Goal: Task Accomplishment & Management: Manage account settings

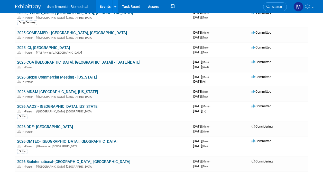
scroll to position [127, 0]
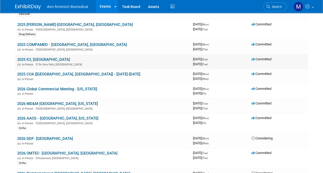
click at [26, 62] on div "In-Person Tel Aviv-Yafo, Israel" at bounding box center [103, 64] width 172 height 4
click at [28, 57] on link "2025 ICI, [GEOGRAPHIC_DATA]" at bounding box center [43, 59] width 53 height 5
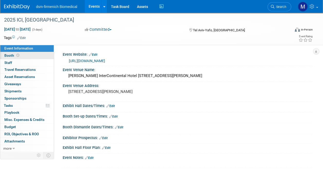
click at [17, 55] on icon at bounding box center [17, 55] width 3 height 3
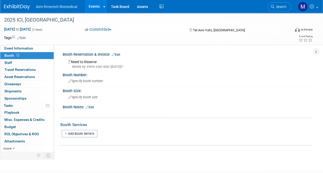
click at [118, 54] on link "Edit" at bounding box center [116, 55] width 8 height 4
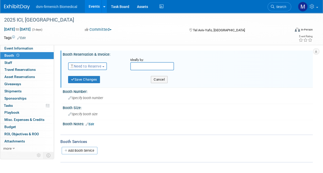
click at [94, 65] on span "Need to Reserve" at bounding box center [86, 66] width 31 height 4
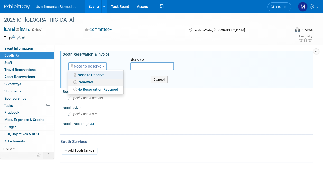
click at [94, 83] on link "Reserved" at bounding box center [95, 82] width 55 height 7
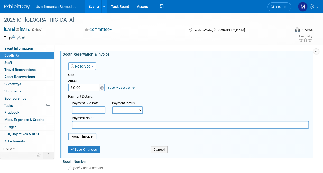
click at [81, 88] on input "$ 0.00" at bounding box center [84, 88] width 32 height 8
type input "$ 5,000.00"
click at [86, 136] on input "file" at bounding box center [65, 137] width 61 height 6
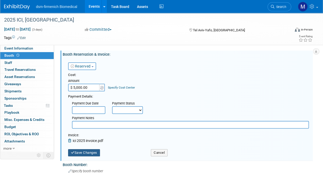
click at [87, 153] on button "Save Changes" at bounding box center [84, 152] width 32 height 7
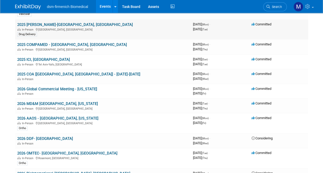
click at [38, 24] on link "2025 [PERSON_NAME]-[GEOGRAPHIC_DATA], [GEOGRAPHIC_DATA]" at bounding box center [75, 24] width 116 height 5
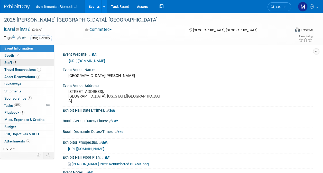
click at [11, 65] on span "Staff 2" at bounding box center [10, 63] width 13 height 4
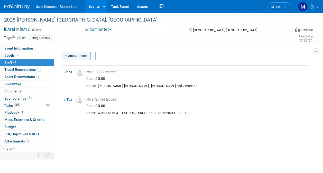
click at [73, 58] on button "Add Attendee" at bounding box center [76, 56] width 29 height 8
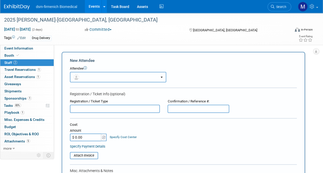
click at [99, 75] on button "button" at bounding box center [118, 77] width 96 height 11
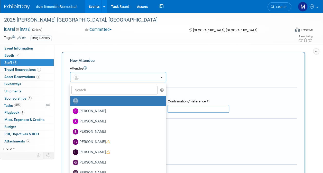
click at [99, 75] on button "button" at bounding box center [118, 77] width 96 height 11
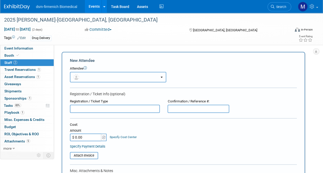
click at [91, 77] on button "button" at bounding box center [118, 77] width 96 height 11
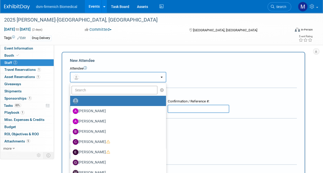
click at [85, 78] on button "button" at bounding box center [118, 77] width 96 height 11
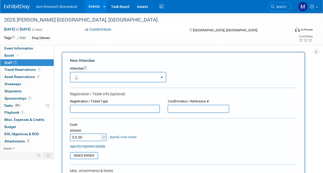
click at [85, 78] on button "button" at bounding box center [118, 77] width 96 height 11
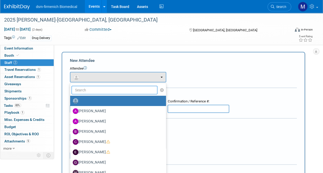
click at [100, 92] on input "text" at bounding box center [115, 90] width 86 height 9
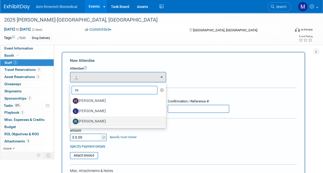
type input "ro"
click at [100, 120] on label "Robyn Wiseman" at bounding box center [117, 122] width 88 height 8
click at [71, 120] on input "Robyn Wiseman" at bounding box center [69, 120] width 3 height 3
select select "4f306e73-ac94-4250-b9be-b70bd2711bfe"
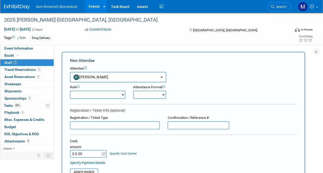
click at [103, 94] on select "Demonstrator Host Marketing Planner Presenter Sales Representative Set-up/Disma…" at bounding box center [98, 95] width 56 height 8
click at [154, 94] on select "Onsite Remote" at bounding box center [149, 95] width 33 height 8
select select "1"
click at [133, 91] on select "Onsite Remote" at bounding box center [149, 95] width 33 height 8
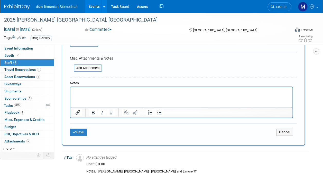
scroll to position [143, 0]
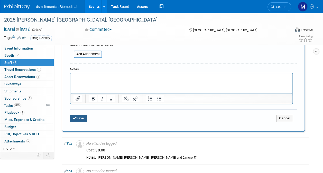
click at [81, 119] on button "Save" at bounding box center [78, 118] width 17 height 7
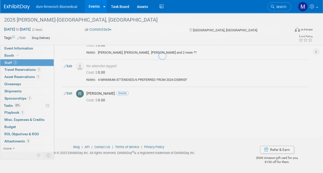
scroll to position [33, 0]
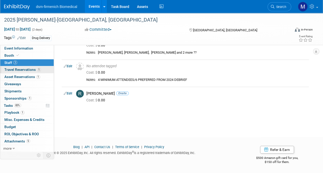
click at [27, 70] on span "Travel Reservations 1" at bounding box center [22, 70] width 37 height 4
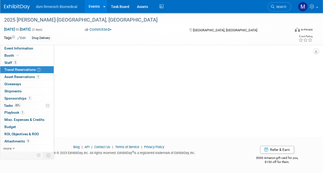
scroll to position [0, 0]
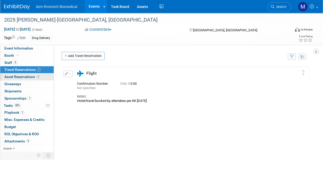
click at [20, 77] on span "Asset Reservations 1" at bounding box center [22, 77] width 36 height 4
